Goal: Check status: Check status

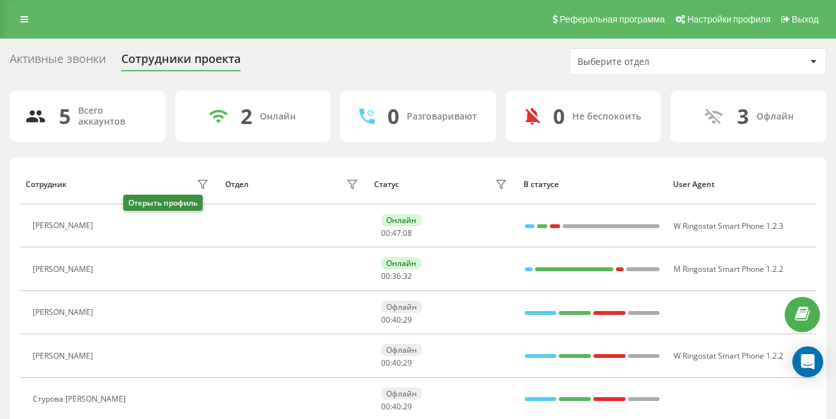
click at [110, 225] on icon at bounding box center [108, 226] width 3 height 6
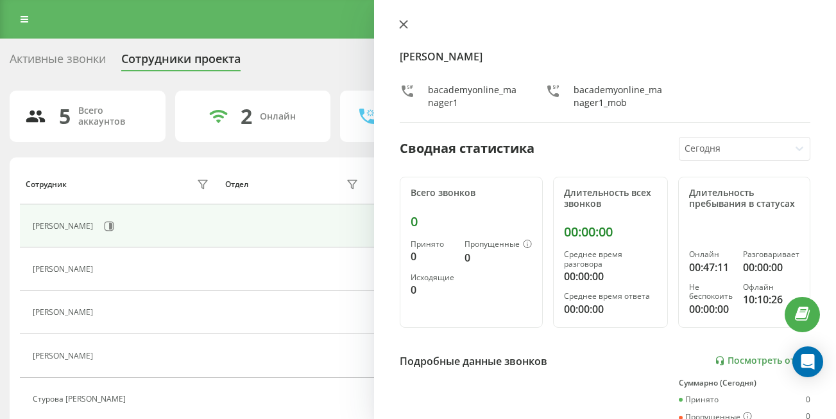
click at [403, 24] on icon at bounding box center [404, 25] width 8 height 8
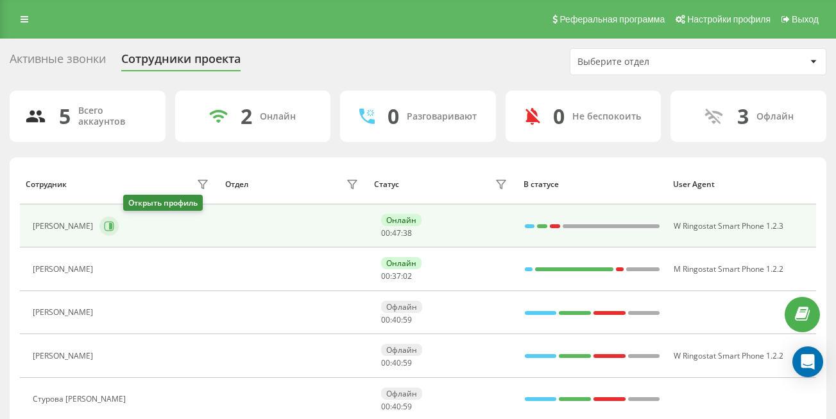
click at [114, 227] on icon at bounding box center [109, 226] width 10 height 10
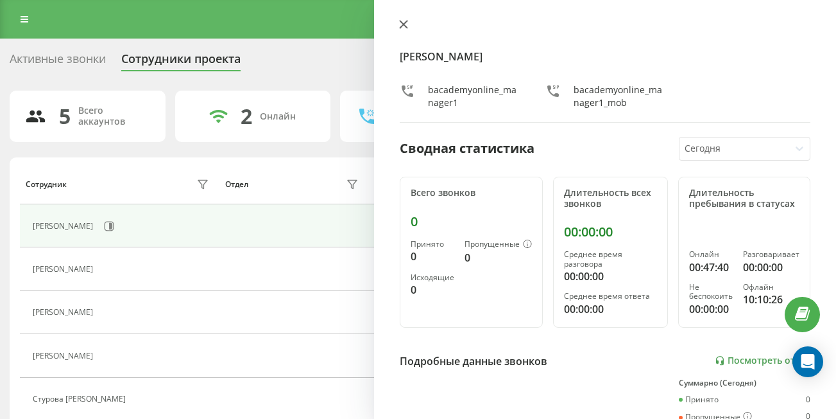
click at [402, 30] on button at bounding box center [403, 25] width 17 height 12
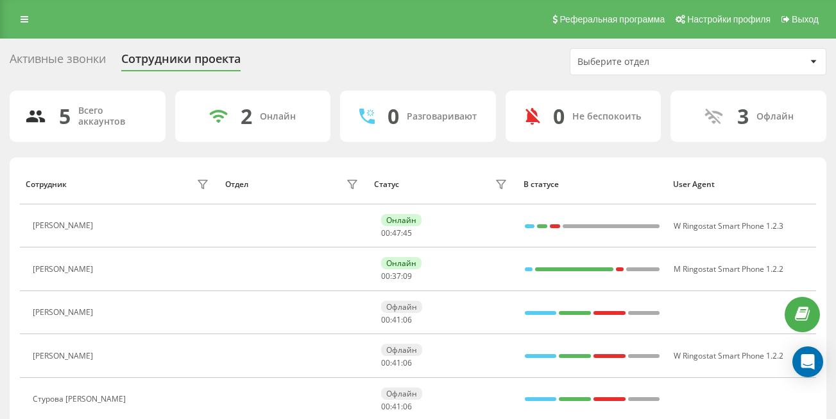
click at [470, 40] on div "Активные звонки Сотрудники проекта Выберите отдел 5 Всего аккаунтов 2 Онлайн 0 …" at bounding box center [418, 258] width 836 height 439
click at [495, 63] on div "Активные звонки Сотрудники проекта Выберите отдел" at bounding box center [418, 61] width 817 height 27
click at [359, 91] on div "0 Разговаривают" at bounding box center [418, 116] width 156 height 51
click at [381, 65] on div "Активные звонки Сотрудники проекта Выберите отдел" at bounding box center [418, 61] width 817 height 27
